Goal: Task Accomplishment & Management: Use online tool/utility

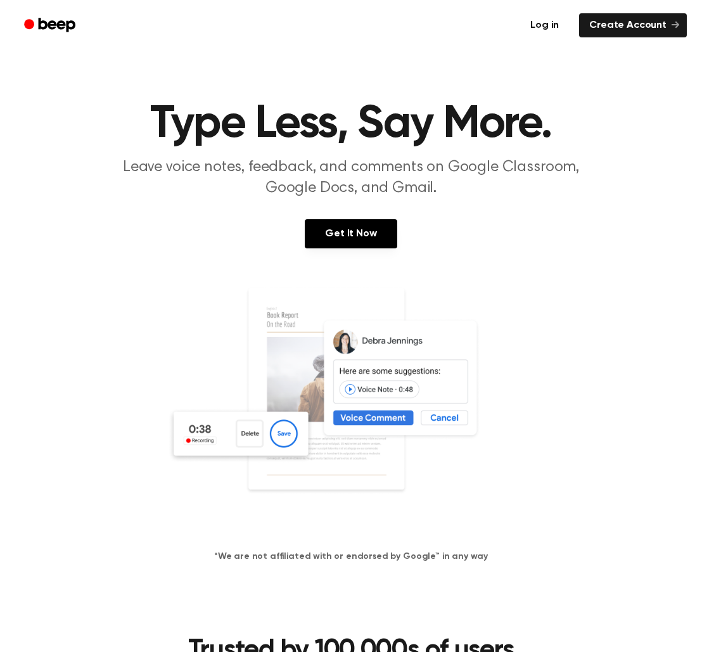
click at [560, 14] on link "Log in" at bounding box center [545, 25] width 54 height 29
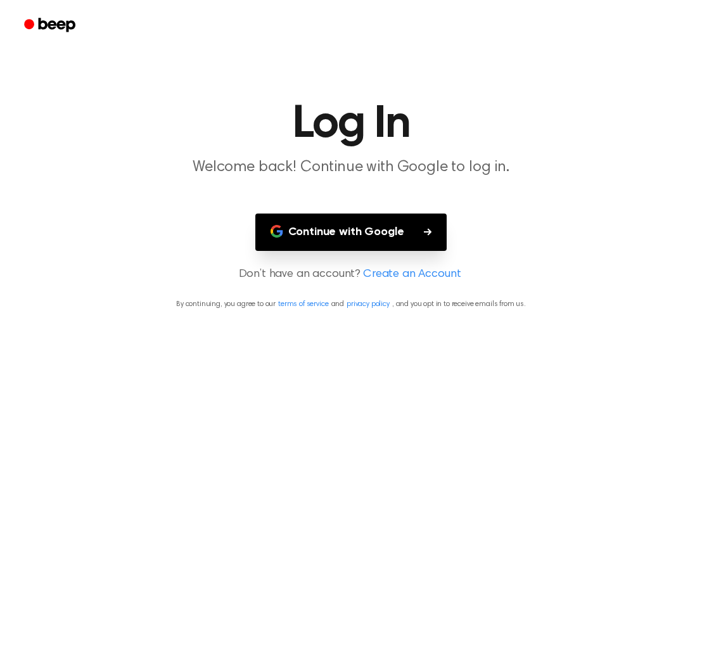
click at [409, 217] on button "Continue with Google" at bounding box center [352, 232] width 192 height 37
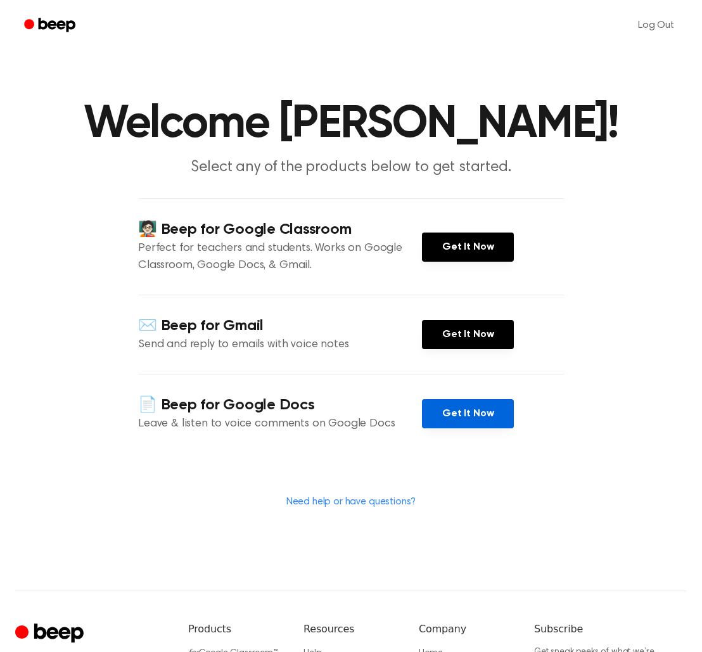
click at [479, 417] on link "Get It Now" at bounding box center [468, 413] width 92 height 29
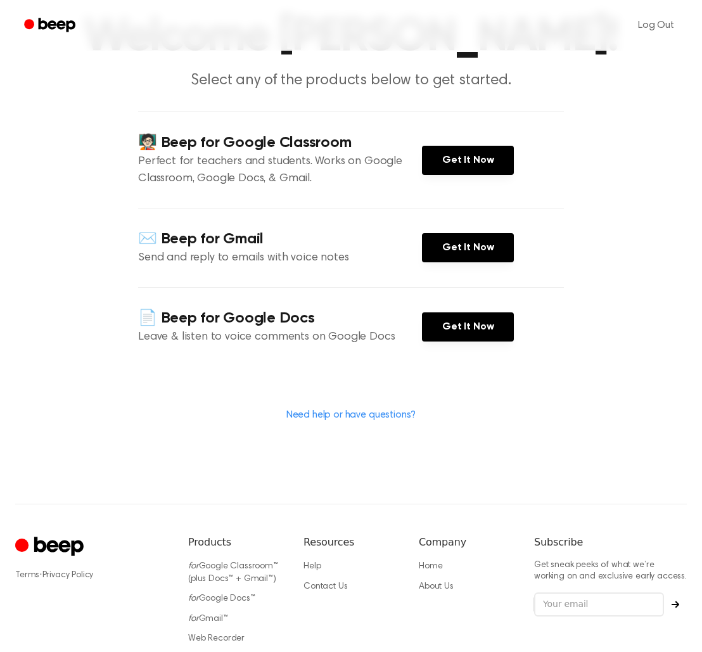
scroll to position [89, 0]
